Goal: Task Accomplishment & Management: Manage account settings

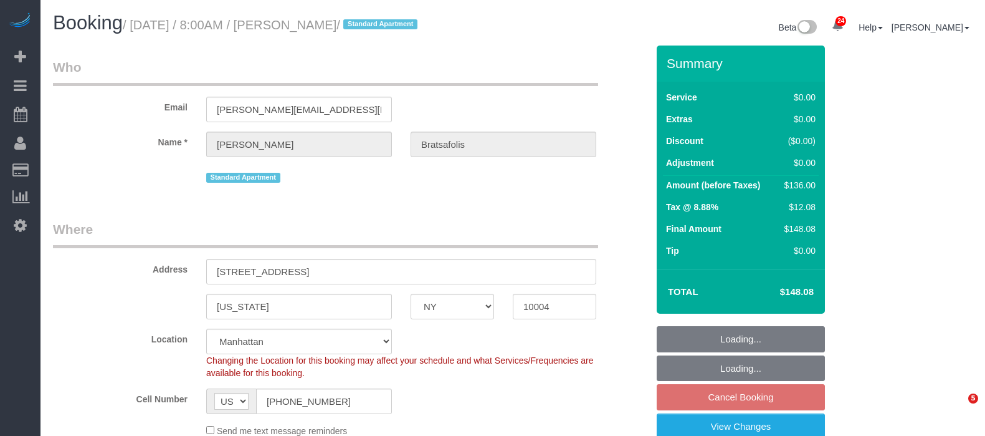
select select "NY"
select select "1"
select select "spot61"
select select "number:56"
select select "number:69"
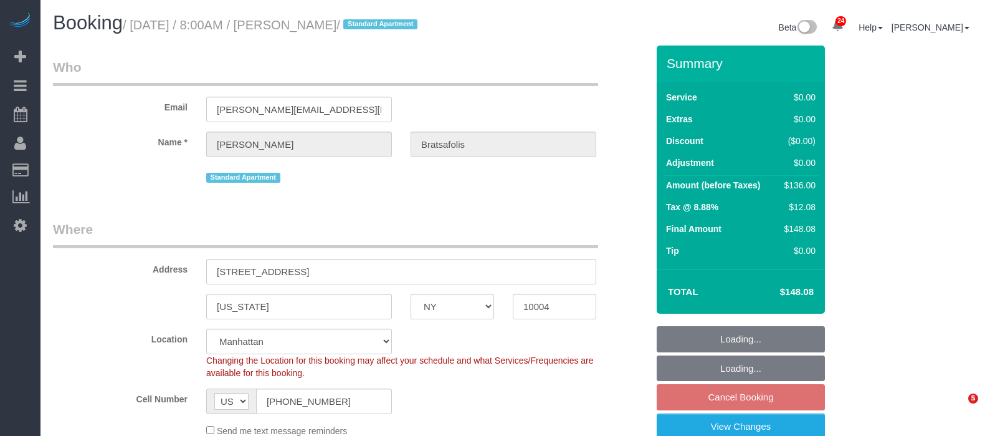
select select "number:14"
select select "number:7"
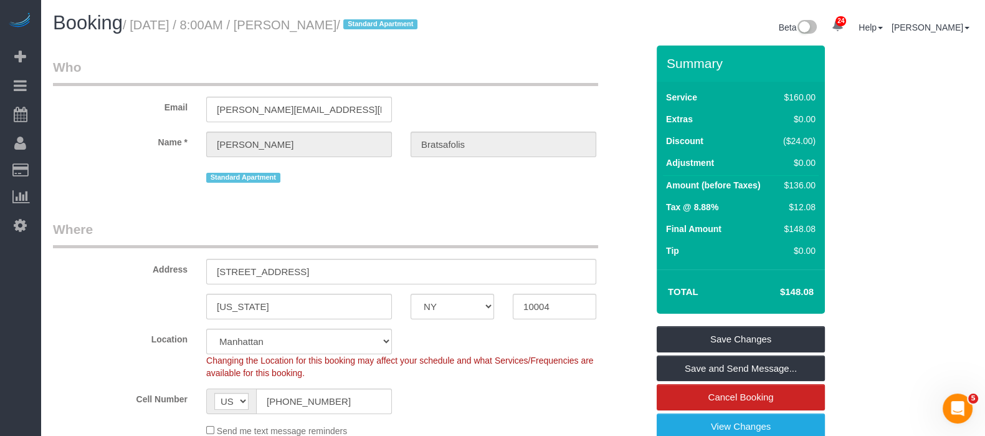
drag, startPoint x: 134, startPoint y: 22, endPoint x: 403, endPoint y: 23, distance: 268.6
click at [403, 23] on small "/ [DATE] / 8:00AM / [PERSON_NAME] / Standard Apartment" at bounding box center [272, 25] width 299 height 14
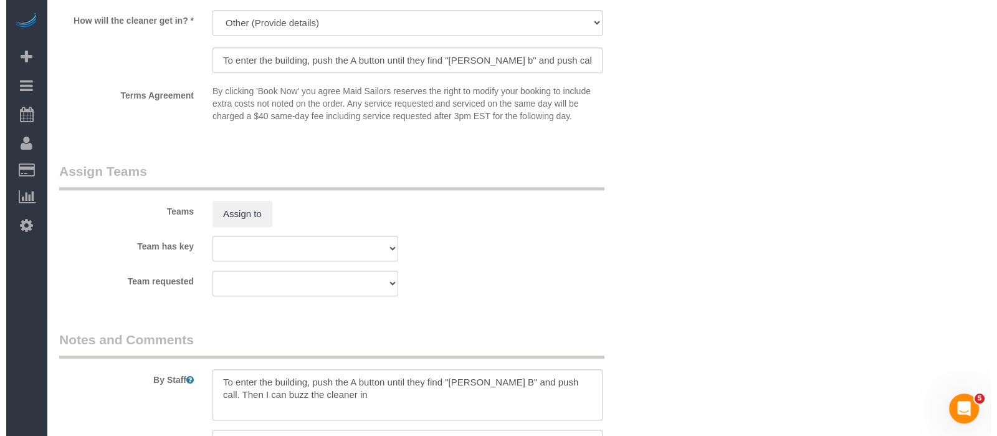
scroll to position [1714, 0]
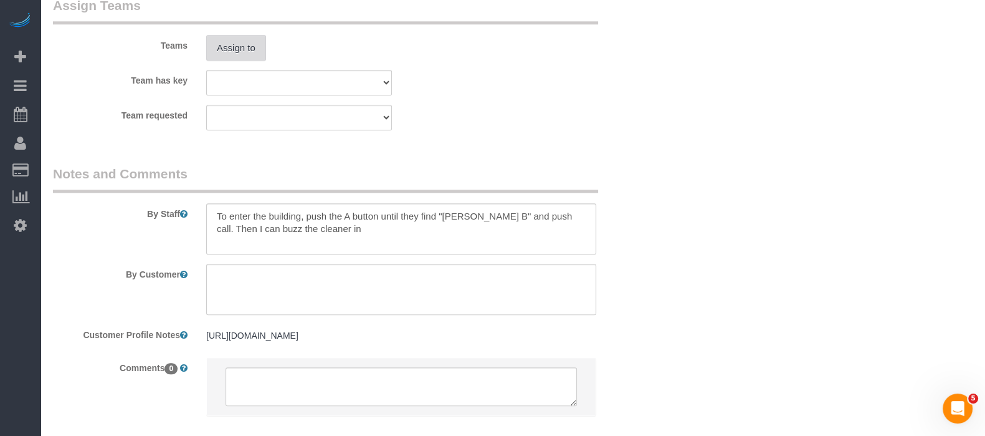
click at [215, 59] on button "Assign to" at bounding box center [236, 48] width 60 height 26
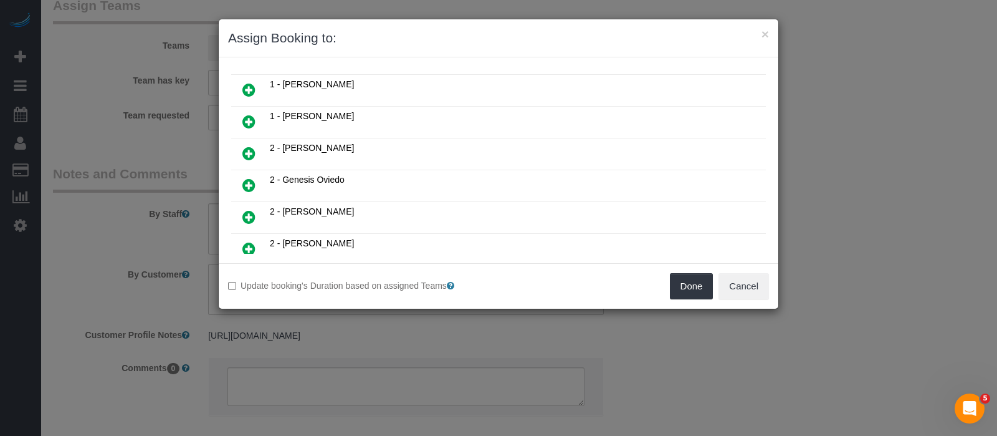
scroll to position [155, 0]
click at [250, 148] on icon at bounding box center [248, 155] width 13 height 15
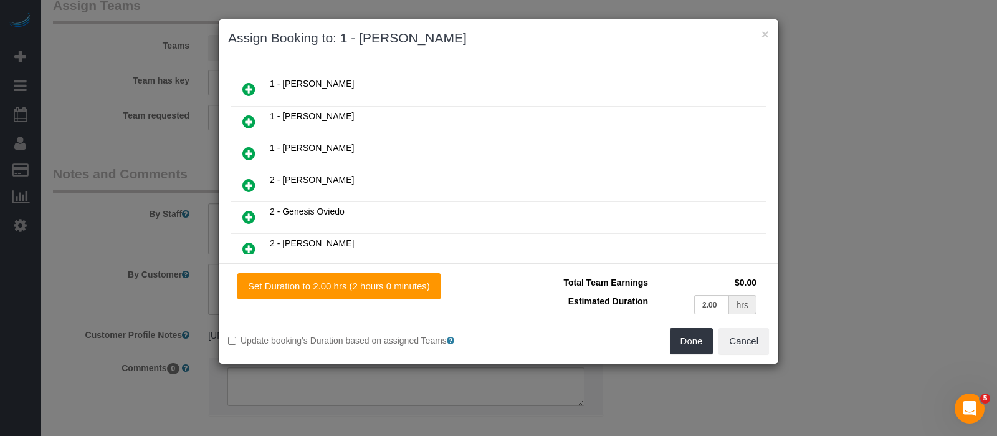
scroll to position [184, 0]
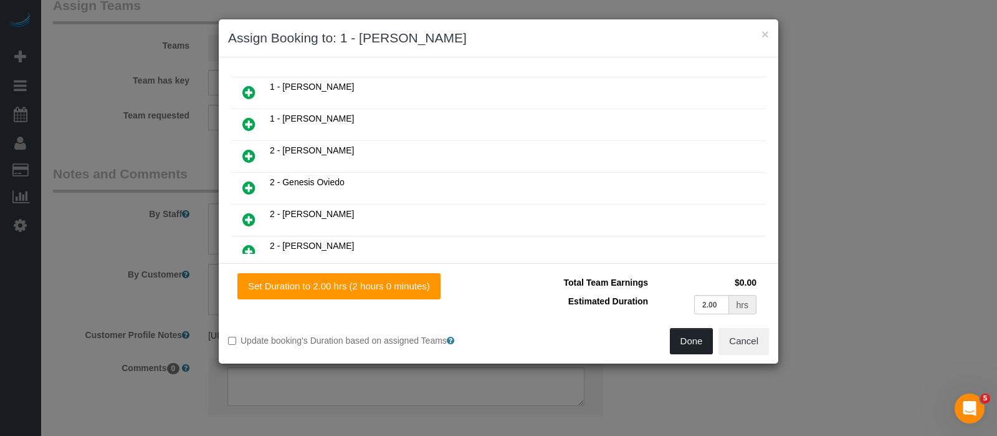
click at [692, 338] on button "Done" at bounding box center [692, 341] width 44 height 26
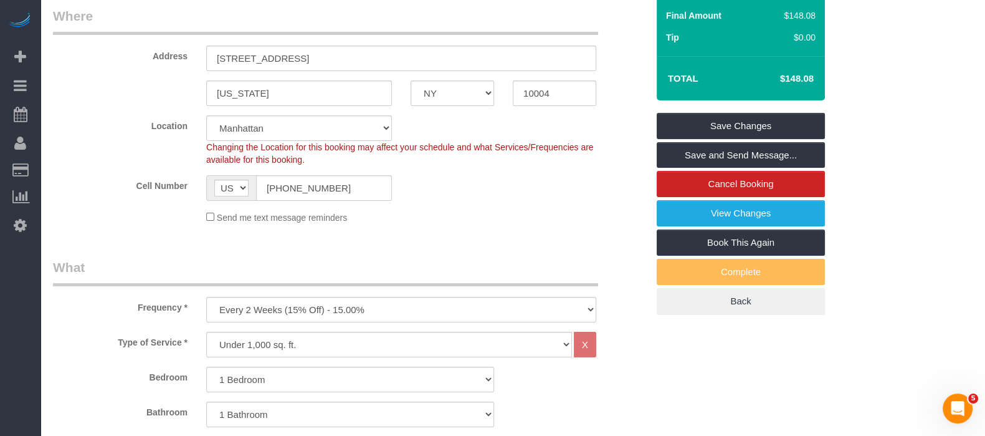
scroll to position [0, 0]
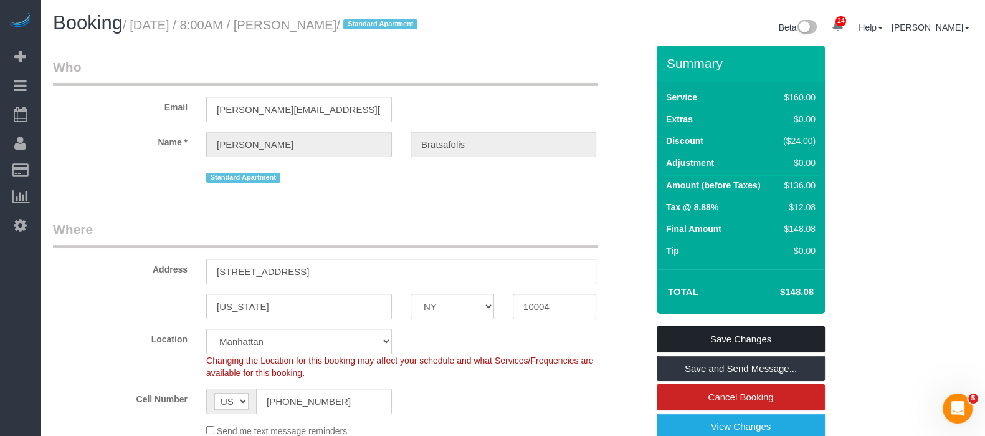
drag, startPoint x: 791, startPoint y: 341, endPoint x: 656, endPoint y: 319, distance: 136.4
click at [791, 341] on link "Save Changes" at bounding box center [741, 339] width 168 height 26
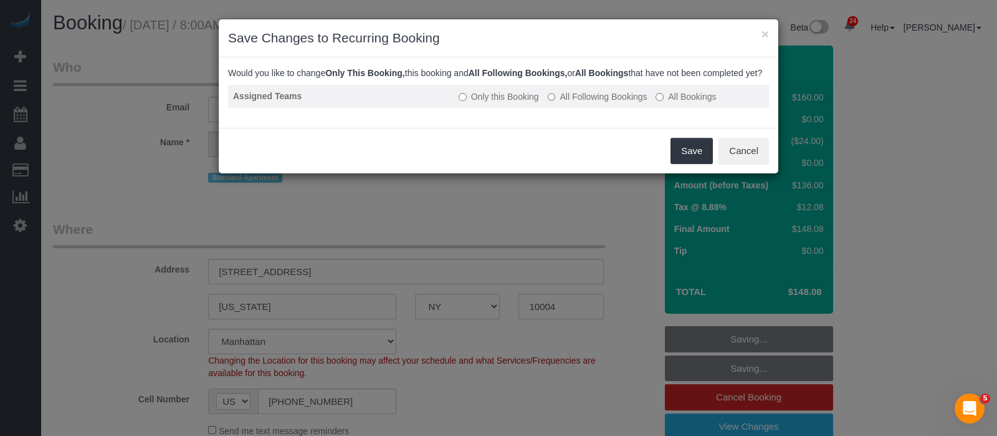
click at [545, 107] on td "Only this Booking All Following Bookings All Bookings" at bounding box center [611, 96] width 315 height 23
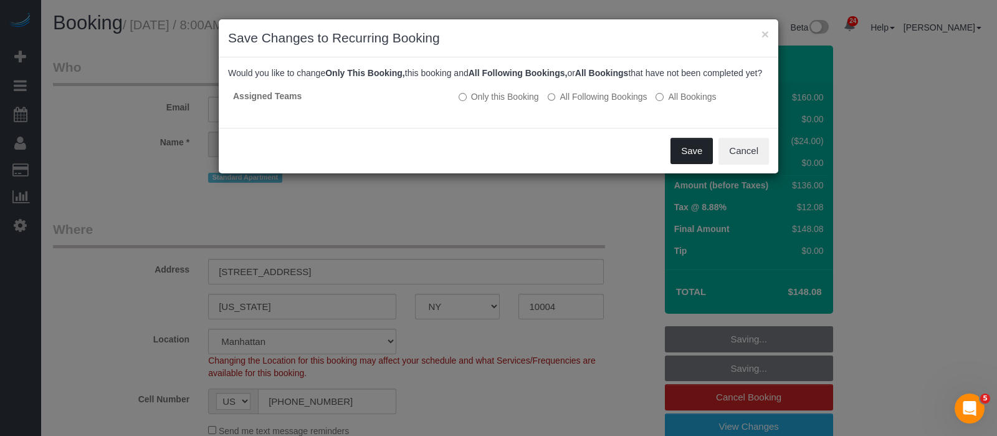
click at [709, 157] on button "Save" at bounding box center [692, 151] width 42 height 26
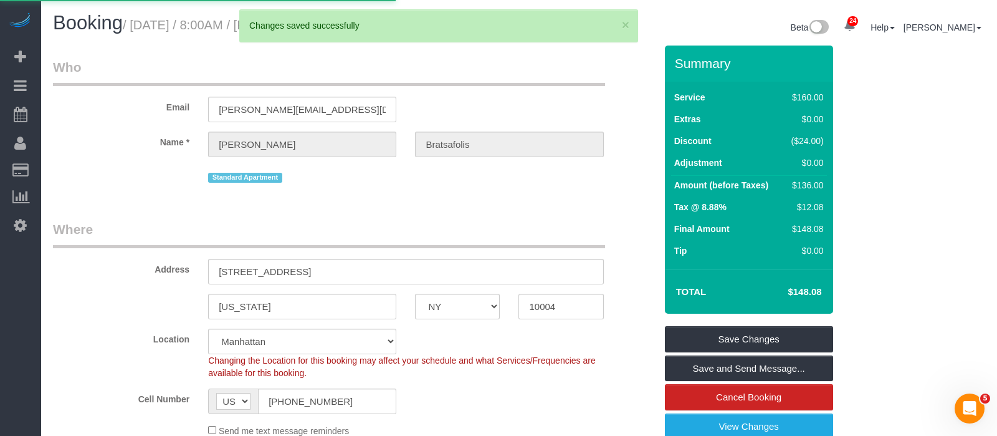
select select "**********"
